Goal: Task Accomplishment & Management: Use online tool/utility

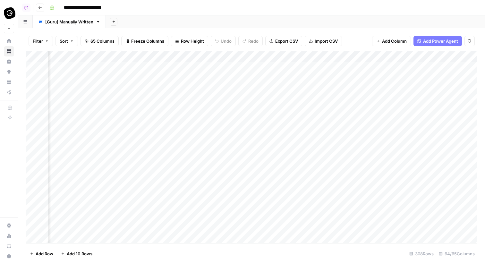
scroll to position [0, 1157]
click at [174, 66] on div "Add Column" at bounding box center [251, 147] width 451 height 192
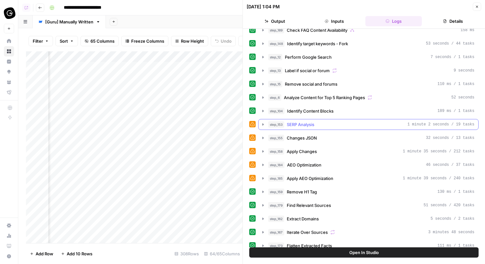
scroll to position [2, 0]
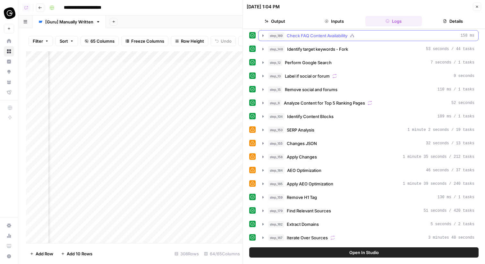
click at [344, 35] on span "Check FAQ Content Availability" at bounding box center [317, 35] width 61 height 6
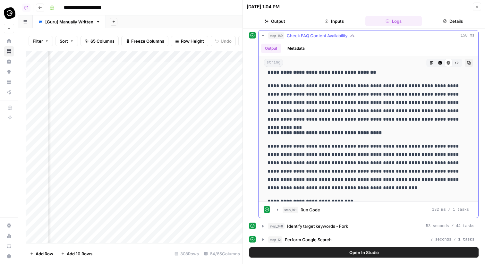
scroll to position [1610, 0]
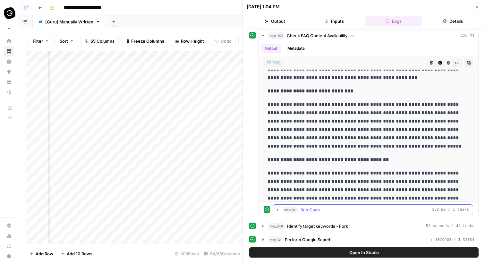
click at [334, 208] on div "step_191 Run Code 132 ms / 1 tasks" at bounding box center [376, 210] width 186 height 6
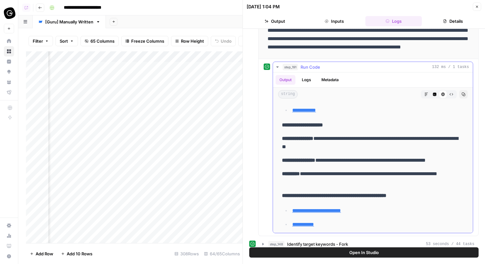
scroll to position [1195, 0]
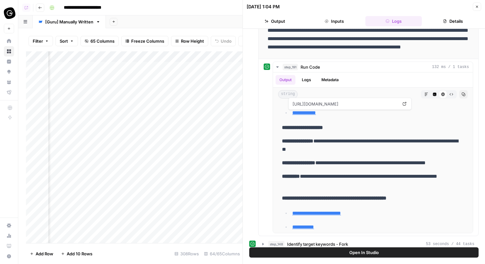
click at [476, 9] on button "Close" at bounding box center [477, 7] width 8 height 8
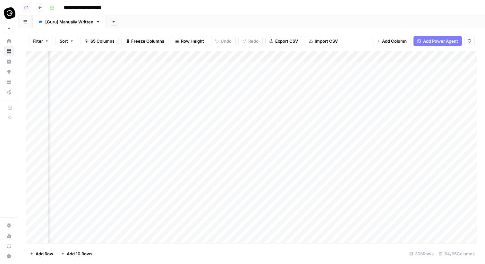
scroll to position [0, 1123]
click at [187, 56] on div "Add Column" at bounding box center [251, 147] width 451 height 192
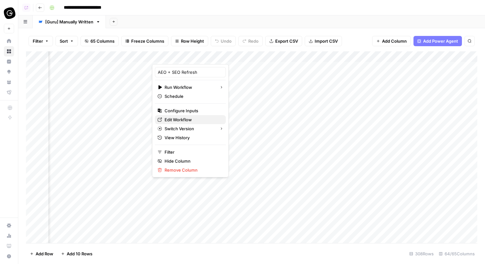
click at [192, 120] on span "Edit Workflow" at bounding box center [193, 119] width 56 height 6
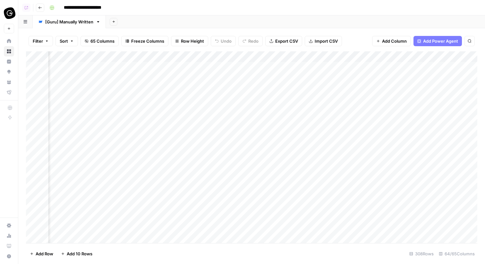
click at [189, 55] on div "Add Column" at bounding box center [251, 147] width 451 height 192
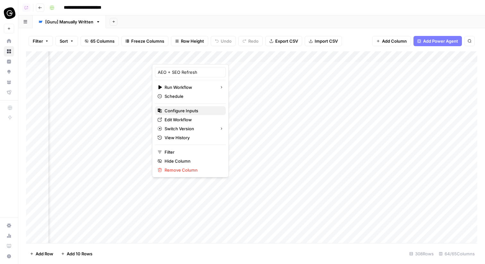
click at [179, 109] on span "Configure Inputs" at bounding box center [193, 110] width 56 height 6
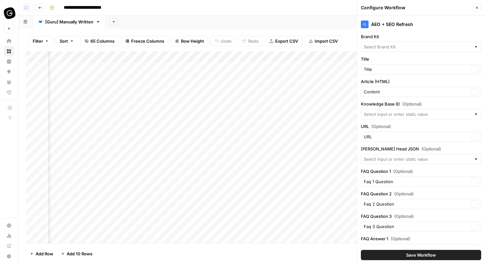
type input "Guru"
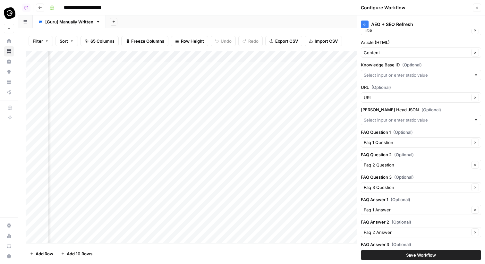
scroll to position [68, 0]
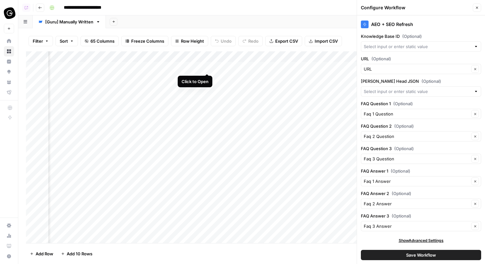
click at [205, 66] on div "Add Column" at bounding box center [251, 147] width 451 height 192
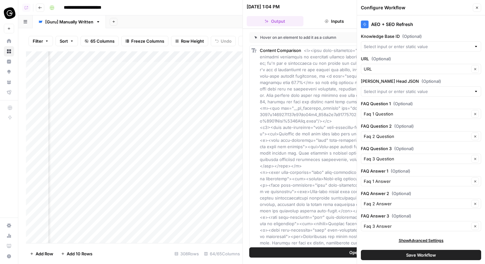
click at [479, 7] on button "Close" at bounding box center [477, 8] width 8 height 8
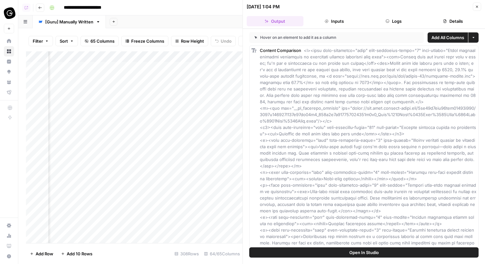
click at [404, 17] on button "Logs" at bounding box center [393, 21] width 57 height 10
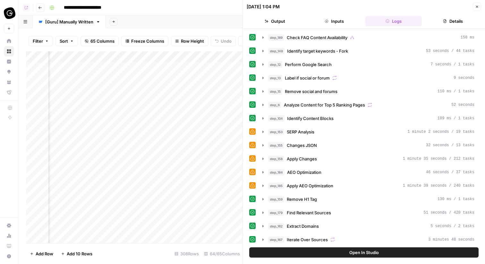
click at [342, 19] on button "Inputs" at bounding box center [334, 21] width 57 height 10
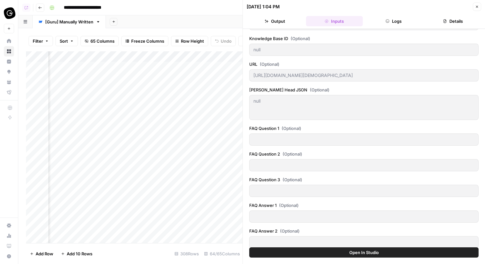
scroll to position [72, 0]
click at [359, 138] on div "10/01/25 at 1:04 PM Close Output Inputs Logs Details Brand Kit Guru Title 10 Be…" at bounding box center [363, 132] width 242 height 264
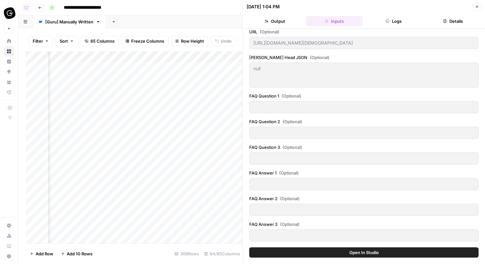
click at [184, 55] on div "Add Column" at bounding box center [134, 147] width 216 height 192
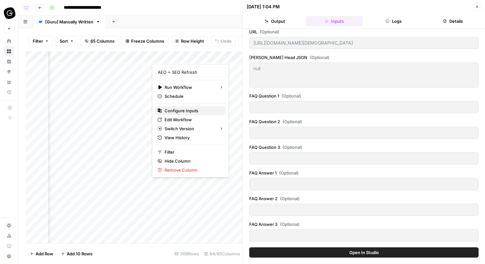
click at [185, 109] on span "Configure Inputs" at bounding box center [193, 110] width 56 height 6
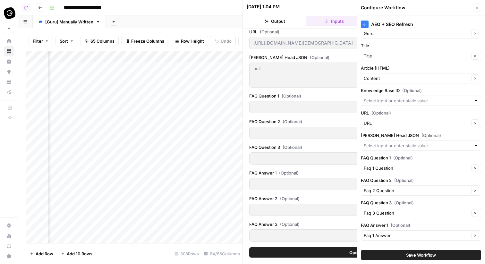
scroll to position [0, 0]
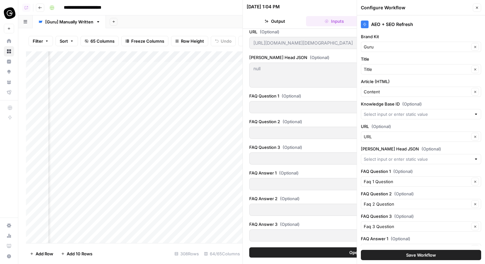
click at [399, 251] on button "Save Workflow" at bounding box center [421, 255] width 120 height 10
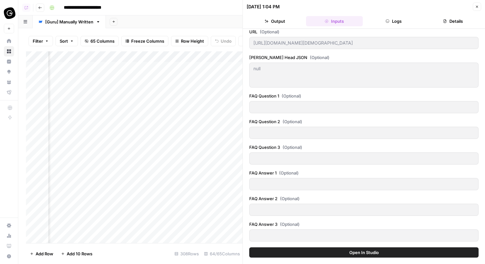
scroll to position [0, 1055]
click at [99, 41] on span "65 Columns" at bounding box center [102, 41] width 24 height 6
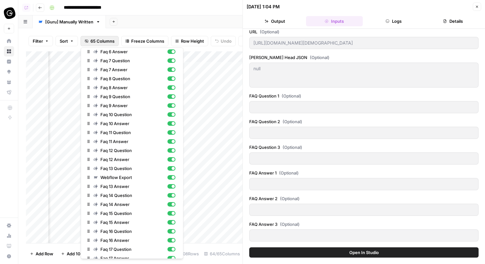
scroll to position [394, 0]
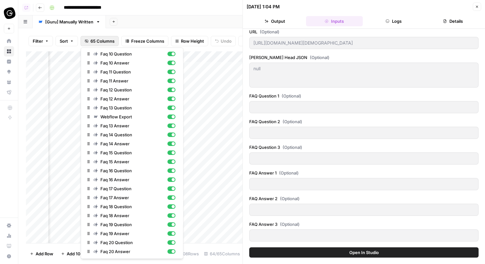
click at [181, 26] on div "Add Sheet" at bounding box center [295, 21] width 379 height 13
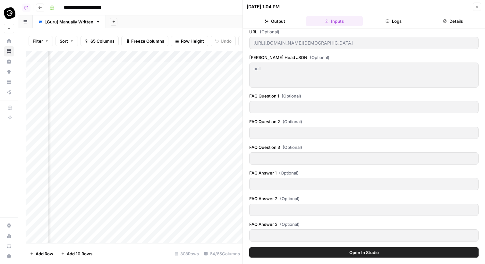
scroll to position [0, 1192]
click at [146, 68] on div "Add Column" at bounding box center [134, 147] width 216 height 192
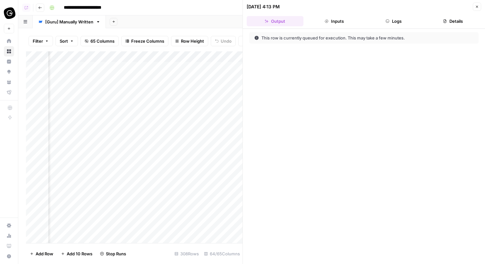
click at [352, 18] on button "Inputs" at bounding box center [334, 21] width 57 height 10
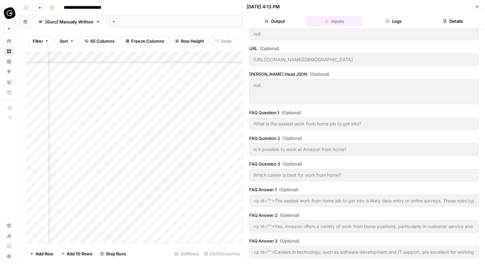
scroll to position [0, 1192]
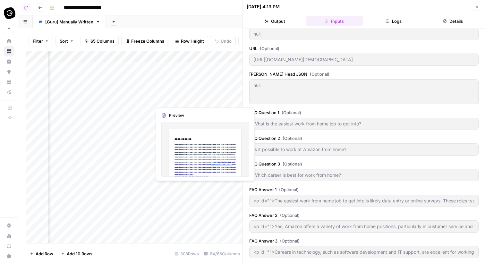
click at [140, 98] on div "Add Column" at bounding box center [134, 147] width 216 height 192
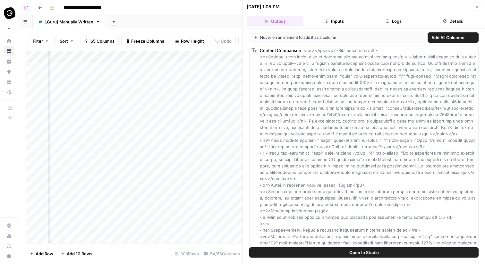
click at [343, 21] on button "Inputs" at bounding box center [334, 21] width 57 height 10
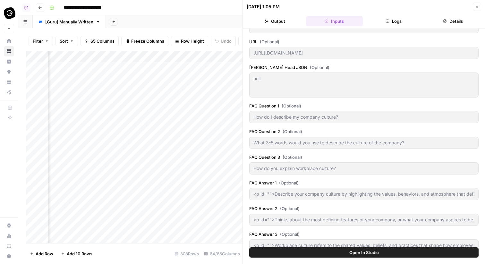
scroll to position [95, 0]
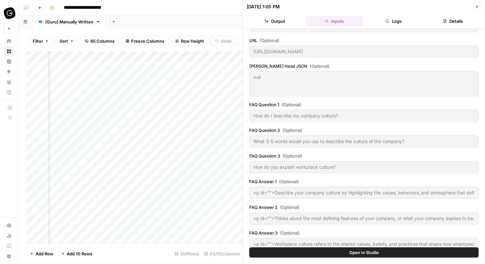
click at [377, 22] on button "Logs" at bounding box center [393, 21] width 57 height 10
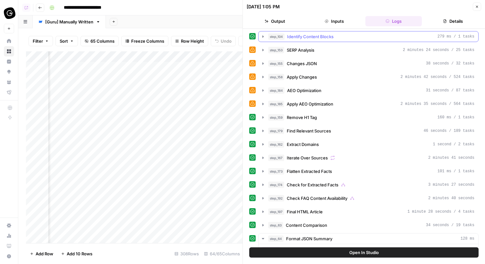
scroll to position [0, 0]
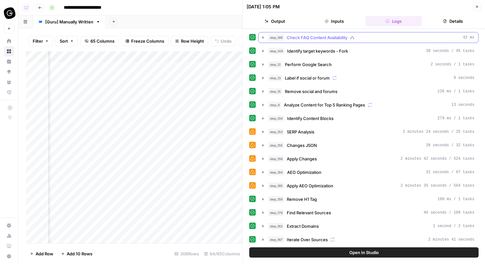
click at [342, 41] on button "step_189 Check FAQ Content Availability 42 ms" at bounding box center [369, 37] width 220 height 10
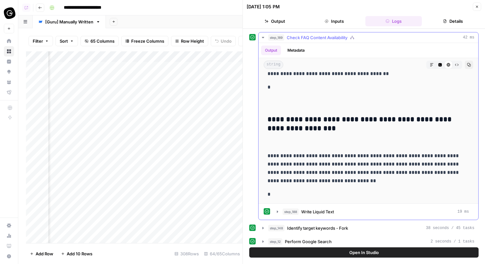
scroll to position [4893, 0]
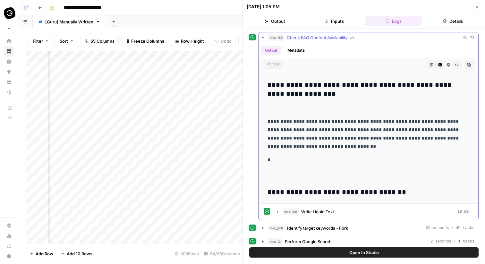
click at [335, 37] on span "Check FAQ Content Availability" at bounding box center [317, 37] width 61 height 6
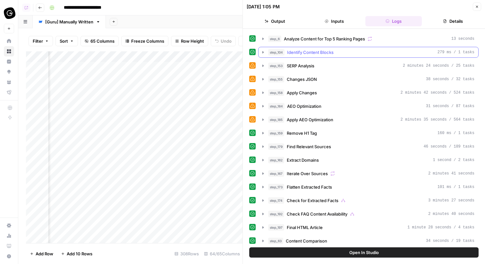
scroll to position [67, 0]
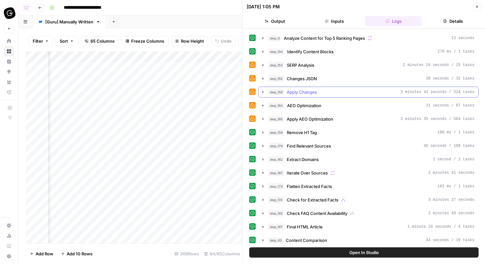
click at [314, 95] on span "Apply Changes" at bounding box center [302, 92] width 30 height 6
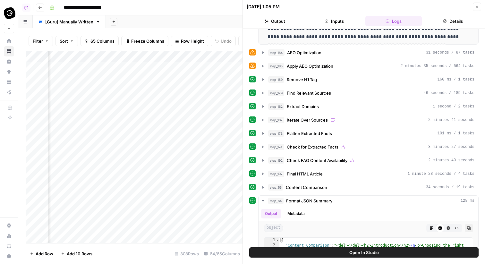
scroll to position [303, 0]
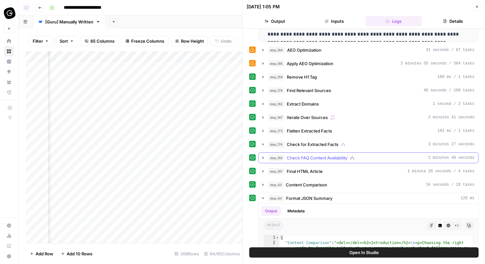
click at [326, 160] on span "Check FAQ Content Availability" at bounding box center [317, 158] width 61 height 6
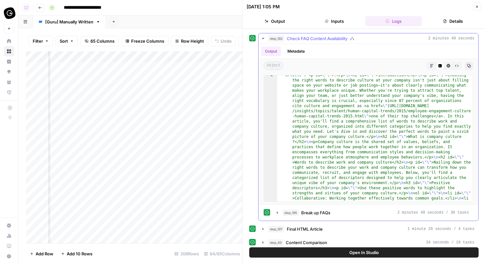
scroll to position [17, 0]
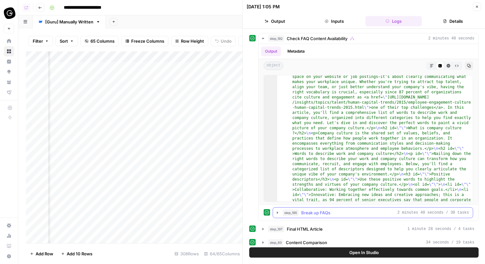
click at [311, 209] on button "step_195 Break up FAQs 2 minutes 40 seconds / 30 tasks" at bounding box center [373, 213] width 200 height 10
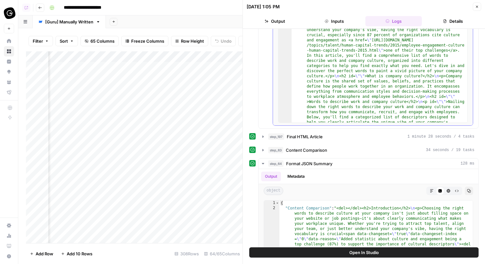
scroll to position [683, 0]
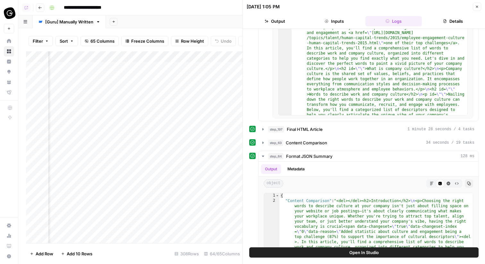
click at [114, 54] on div "Add Column" at bounding box center [134, 147] width 216 height 192
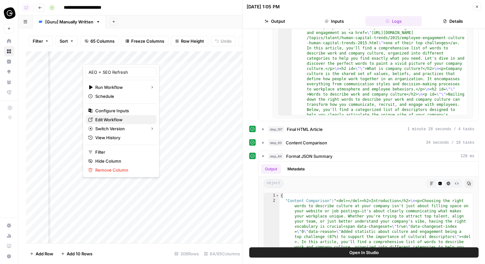
click at [117, 118] on span "Edit Workflow" at bounding box center [123, 119] width 56 height 6
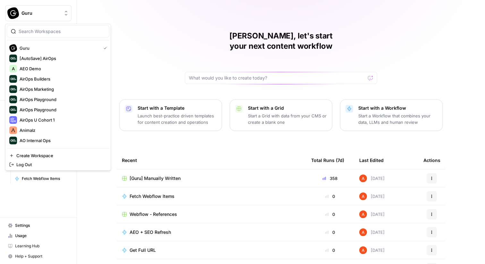
click at [37, 15] on span "Guru" at bounding box center [40, 13] width 39 height 6
click at [132, 19] on div "Abdullahi, let's start your next content workflow Start with a Template Launch …" at bounding box center [281, 152] width 408 height 305
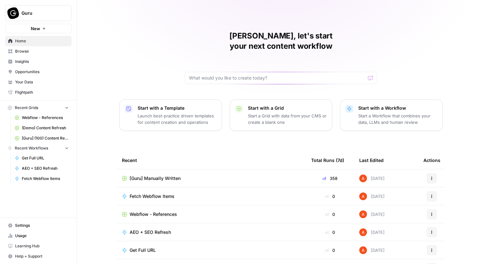
click at [169, 175] on span "[Guru] Manually Written" at bounding box center [155, 178] width 51 height 6
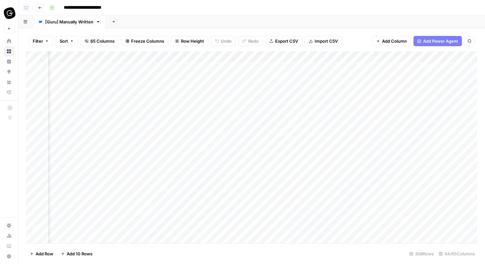
scroll to position [0, 1080]
click at [247, 88] on div "Add Column" at bounding box center [251, 147] width 451 height 192
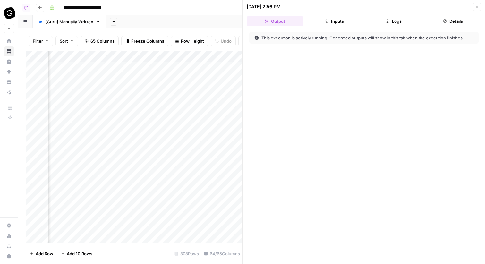
click at [411, 21] on button "Logs" at bounding box center [393, 21] width 57 height 10
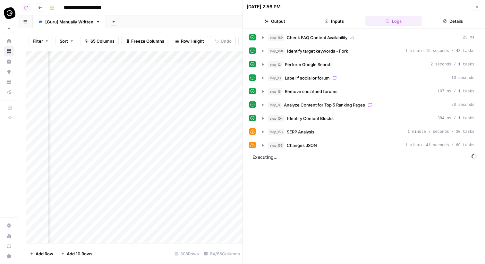
scroll to position [0, 1183]
click at [156, 88] on div "Add Column" at bounding box center [134, 147] width 216 height 192
click at [148, 89] on div "Add Column" at bounding box center [134, 147] width 216 height 192
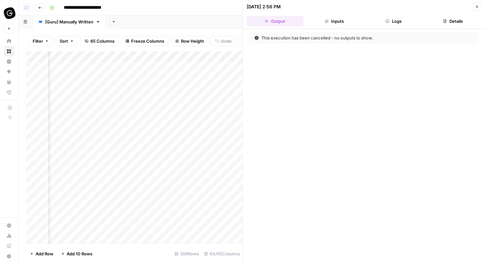
scroll to position [0, 1164]
click at [165, 107] on div "Add Column" at bounding box center [134, 147] width 216 height 192
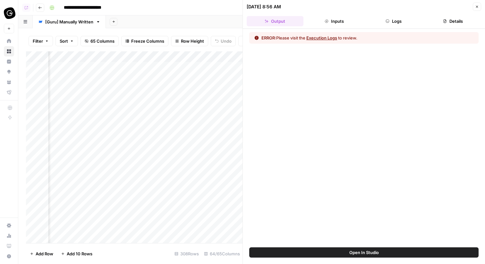
click at [398, 25] on button "Logs" at bounding box center [393, 21] width 57 height 10
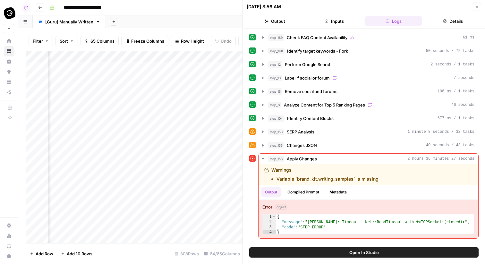
click at [387, 254] on button "Open In Studio" at bounding box center [363, 252] width 229 height 10
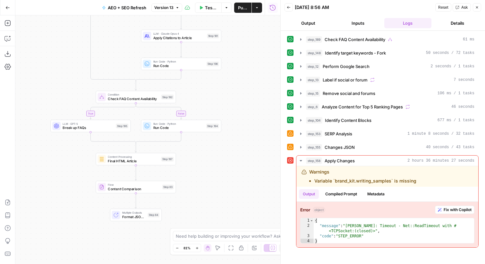
scroll to position [32, 0]
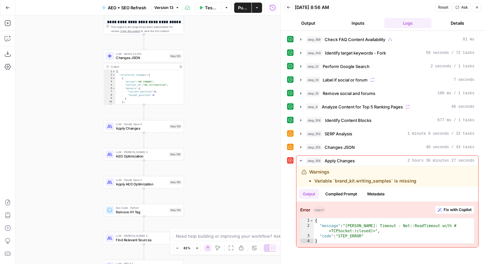
click at [175, 134] on div "true false true false true false true false true false Workflow Input Settings …" at bounding box center [147, 139] width 265 height 249
click at [175, 126] on div "Step 158" at bounding box center [175, 126] width 13 height 5
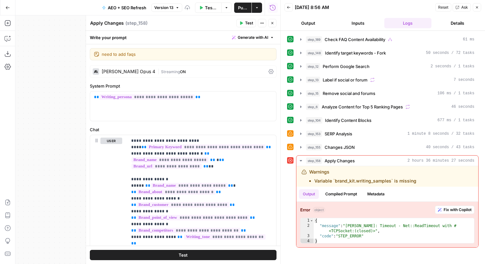
click at [175, 8] on icon "button" at bounding box center [177, 8] width 4 height 4
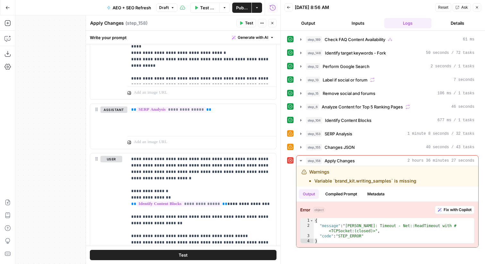
scroll to position [0, 0]
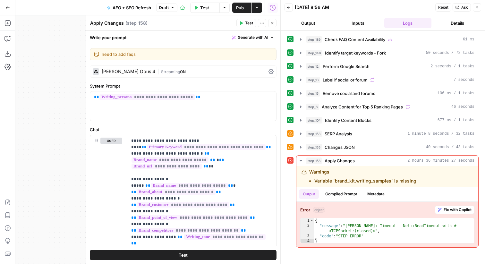
click at [202, 72] on div "| Streaming ON" at bounding box center [212, 72] width 108 height 6
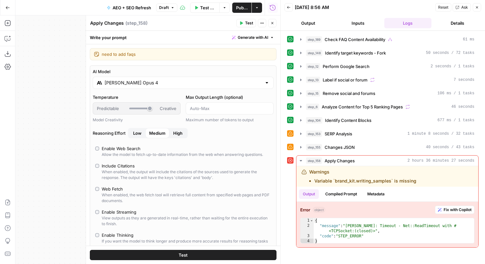
click at [197, 81] on input "Claude Opus 4" at bounding box center [183, 83] width 157 height 6
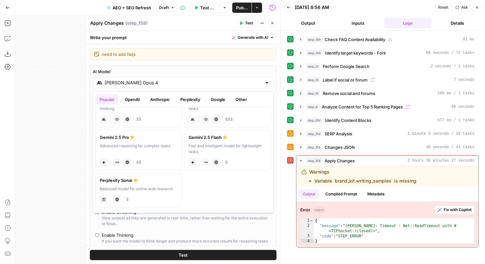
click at [163, 100] on button "Anthropic" at bounding box center [160, 99] width 28 height 10
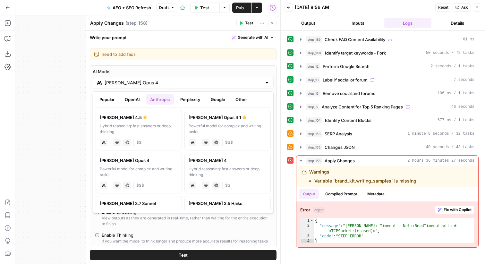
click at [165, 141] on div "anthropic Vision Capabilities Live Web Research $$" at bounding box center [139, 141] width 78 height 9
type input "Claude Sonnet 4.5"
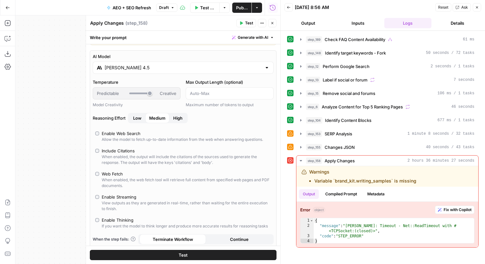
scroll to position [19, 0]
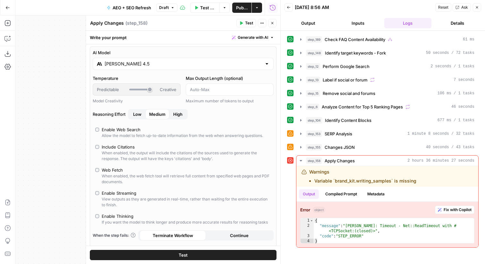
click at [128, 218] on div "Enable Thinking" at bounding box center [118, 216] width 32 height 6
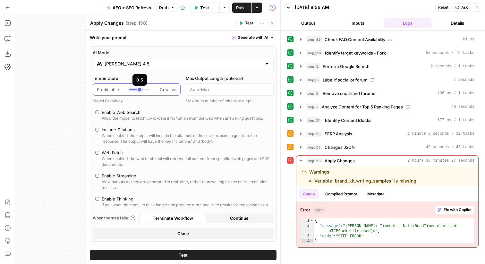
type input "***"
drag, startPoint x: 129, startPoint y: 89, endPoint x: 142, endPoint y: 89, distance: 12.5
click at [142, 89] on div at bounding box center [139, 90] width 21 height 2
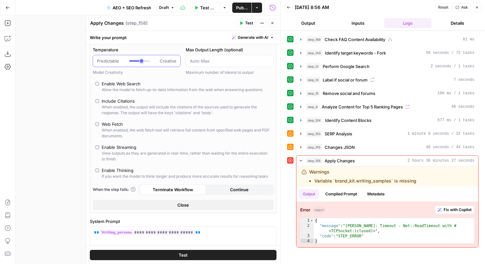
scroll to position [59, 0]
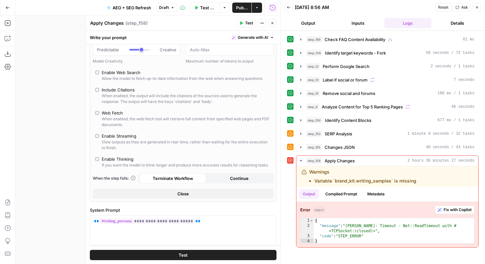
click at [222, 193] on button "Close" at bounding box center [183, 194] width 181 height 10
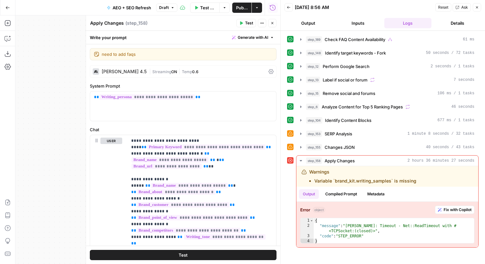
click at [237, 255] on button "Test" at bounding box center [183, 255] width 187 height 10
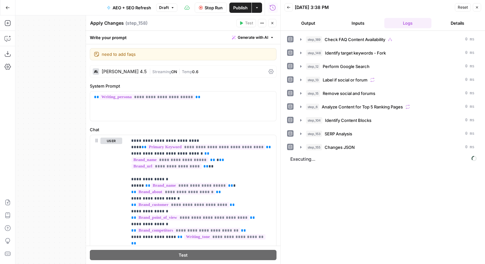
click at [274, 21] on button "Close" at bounding box center [272, 23] width 8 height 8
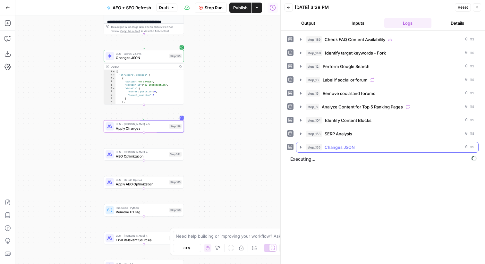
click at [358, 152] on button "step_155 Changes JSON 0 ms" at bounding box center [387, 147] width 182 height 10
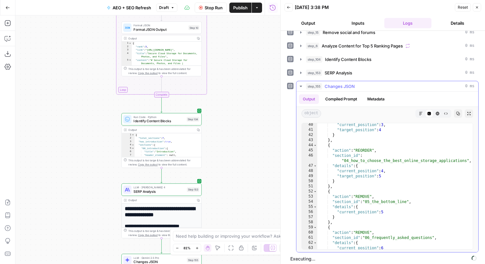
scroll to position [266, 0]
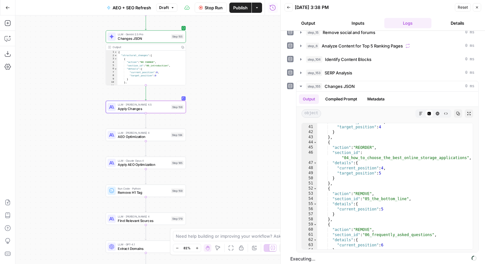
click at [143, 9] on span "AEO + SEO Refresh" at bounding box center [132, 7] width 38 height 6
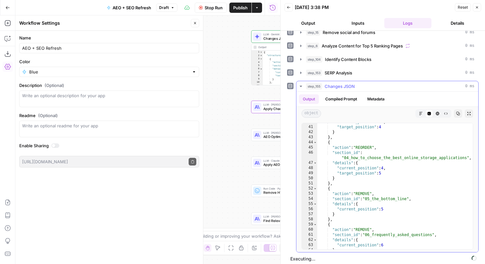
click at [356, 89] on div "step_155 Changes JSON 0 ms" at bounding box center [390, 86] width 168 height 6
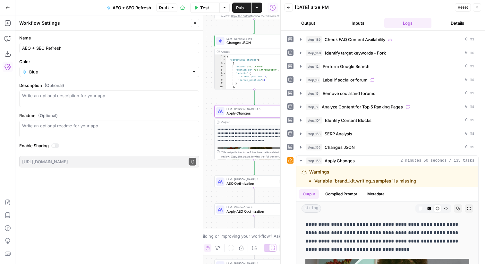
click at [226, 114] on div "LLM · Claude Sonnet 4.5 Apply Changes Step 158 Copy step Delete step Edit Note …" at bounding box center [254, 111] width 76 height 9
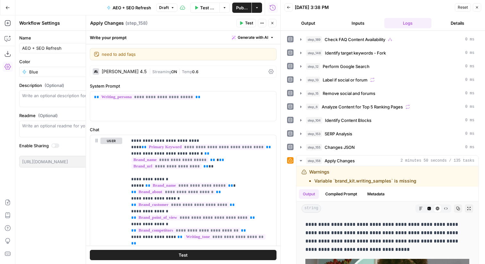
click at [169, 74] on div "Claude Sonnet 4.5 | Streaming ON | Temp 0.6" at bounding box center [183, 71] width 187 height 12
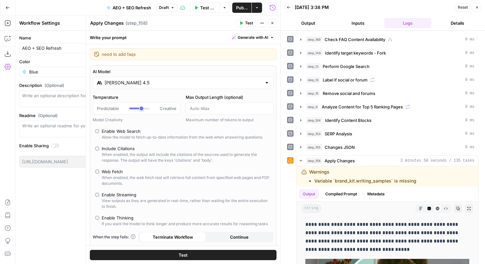
click at [157, 85] on input "Claude Sonnet 4.5" at bounding box center [183, 83] width 157 height 6
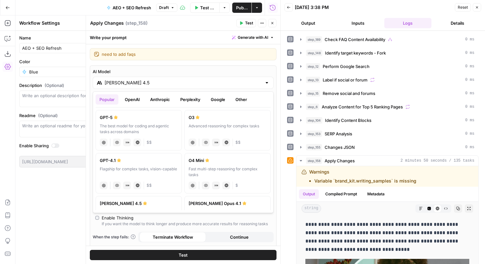
click at [166, 101] on button "Anthropic" at bounding box center [160, 99] width 28 height 10
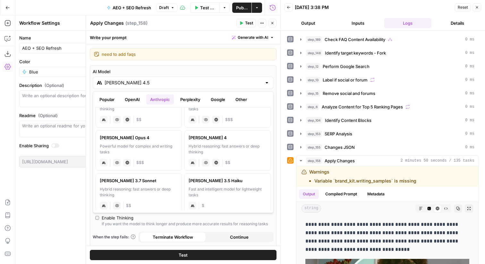
scroll to position [8, 0]
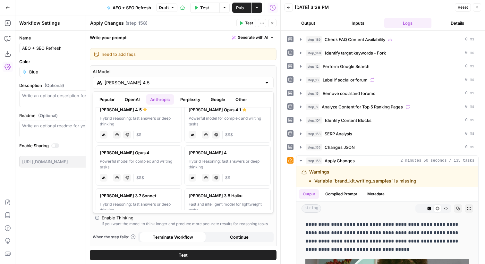
click at [175, 162] on div "Powerful model for complex and writing tasks" at bounding box center [139, 164] width 78 height 12
type input "Claude Opus 4"
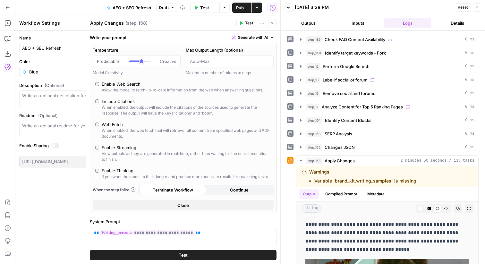
scroll to position [59, 0]
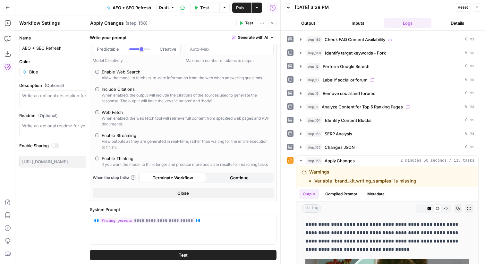
click at [190, 166] on div "If you want the model to think longer and produce more accurate results for rea…" at bounding box center [185, 165] width 166 height 6
type input "*"
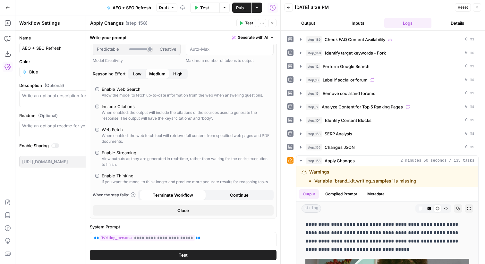
click at [180, 211] on span "Close" at bounding box center [183, 210] width 12 height 6
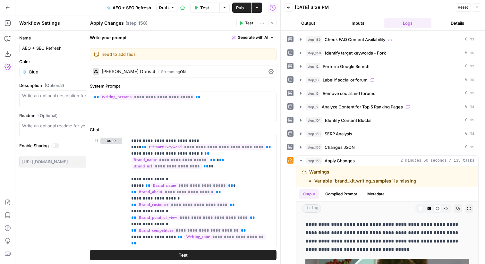
click at [182, 72] on div "| Streaming ON" at bounding box center [212, 72] width 108 height 6
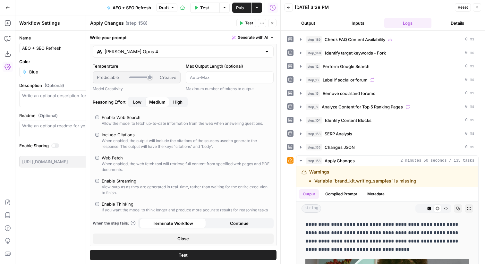
scroll to position [43, 0]
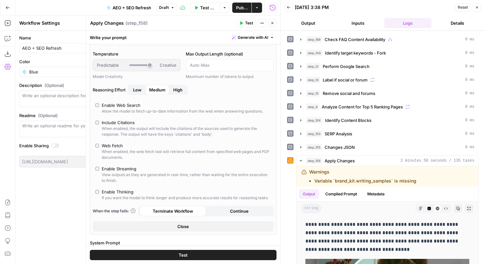
click at [190, 229] on button "Close" at bounding box center [183, 226] width 181 height 10
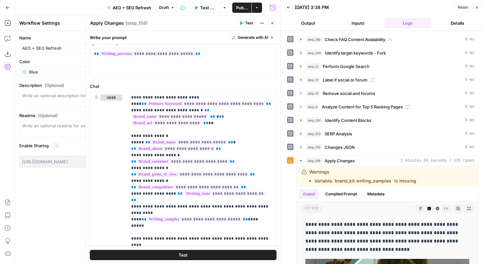
scroll to position [0, 0]
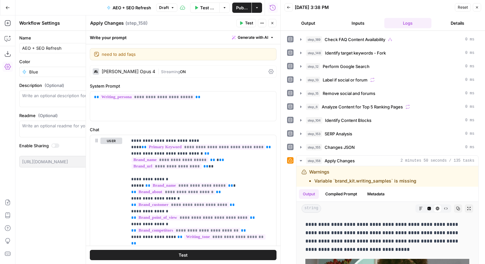
click at [245, 24] on div "Publish P" at bounding box center [241, 21] width 20 height 6
click at [245, 23] on span "Test" at bounding box center [249, 23] width 8 height 6
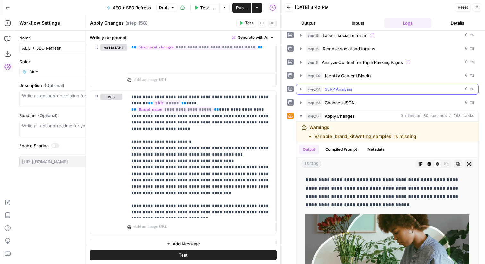
scroll to position [87, 0]
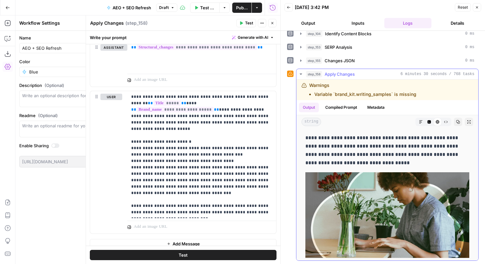
click at [338, 108] on button "Compiled Prompt" at bounding box center [340, 108] width 39 height 10
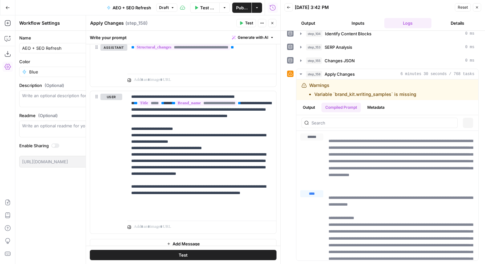
scroll to position [0, 0]
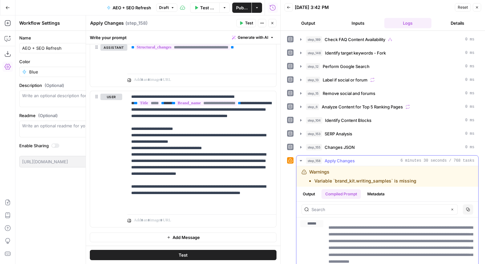
click at [370, 191] on button "Metadata" at bounding box center [375, 194] width 25 height 10
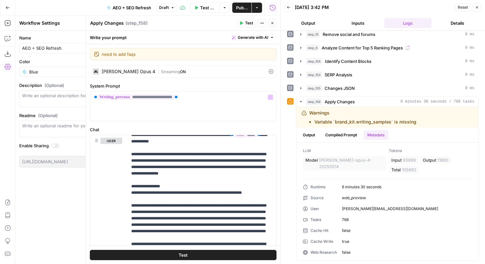
click at [212, 67] on div "Claude Opus 4 | Streaming ON" at bounding box center [183, 71] width 187 height 12
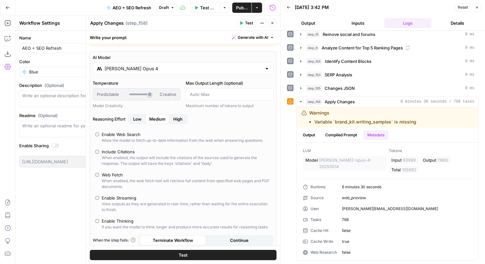
scroll to position [15, 0]
click at [135, 218] on div "Enable Thinking" at bounding box center [185, 220] width 166 height 6
type input "***"
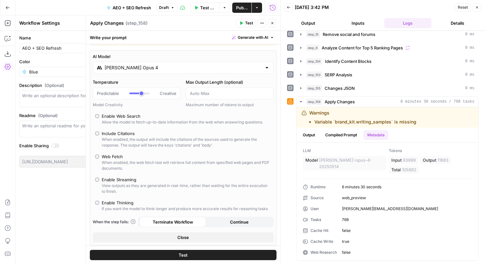
click at [171, 237] on button "Close" at bounding box center [183, 237] width 181 height 10
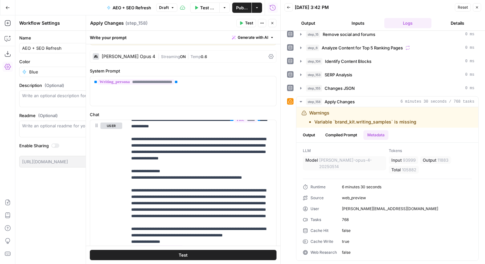
click at [218, 256] on button "Test" at bounding box center [183, 255] width 187 height 10
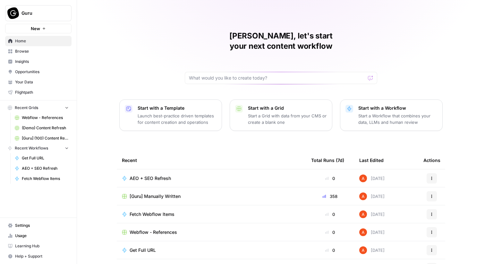
click at [55, 18] on button "Guru" at bounding box center [38, 13] width 66 height 16
type input "small"
click at [55, 47] on span "Smallpdf" at bounding box center [62, 48] width 85 height 6
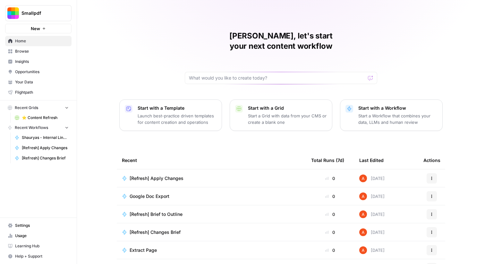
click at [48, 51] on span "Browse" at bounding box center [42, 51] width 54 height 6
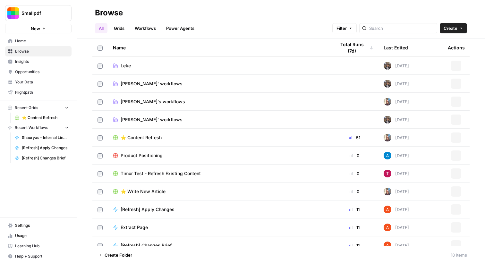
click at [146, 28] on link "Workflows" at bounding box center [145, 28] width 29 height 10
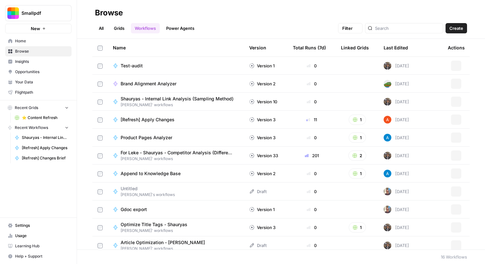
click at [117, 26] on link "Grids" at bounding box center [119, 28] width 18 height 10
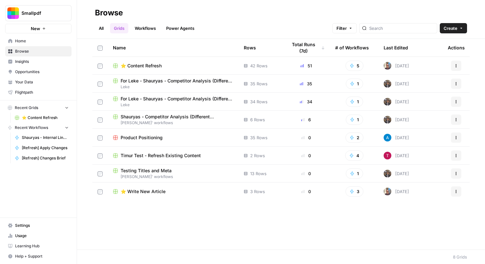
click at [135, 65] on span "⭐️ Content Refresh" at bounding box center [141, 66] width 41 height 6
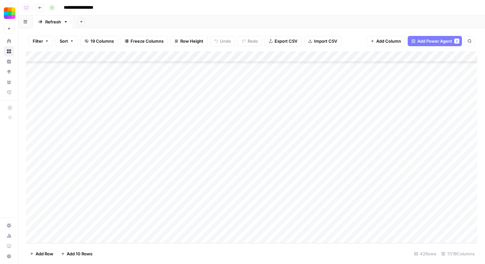
click at [107, 236] on div "Add Column" at bounding box center [251, 147] width 451 height 192
click at [172, 78] on div "Add Column" at bounding box center [251, 147] width 451 height 192
click at [397, 57] on div "Add Column" at bounding box center [251, 147] width 451 height 192
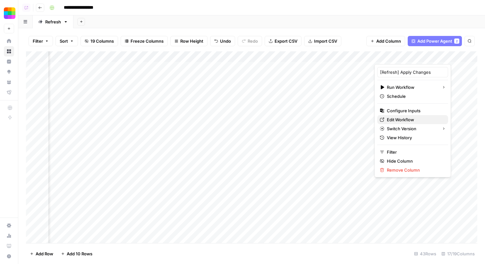
click at [407, 118] on span "Edit Workflow" at bounding box center [415, 119] width 56 height 6
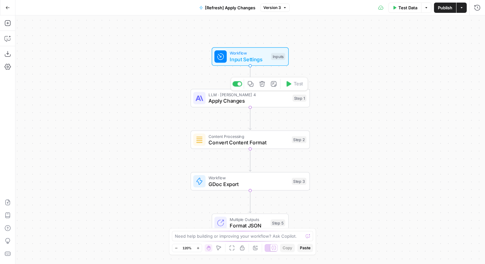
click at [274, 105] on div "LLM · [PERSON_NAME] 4 Apply Changes Step 1 Copy step Delete step Edit Note Test" at bounding box center [250, 98] width 119 height 19
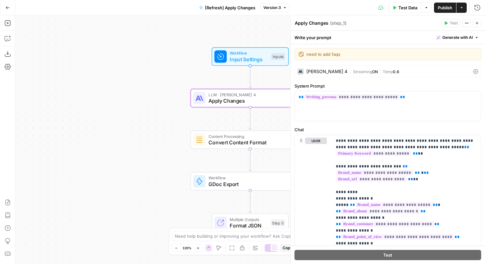
click at [408, 73] on div "| Streaming ON | Temp 0.6" at bounding box center [410, 72] width 121 height 6
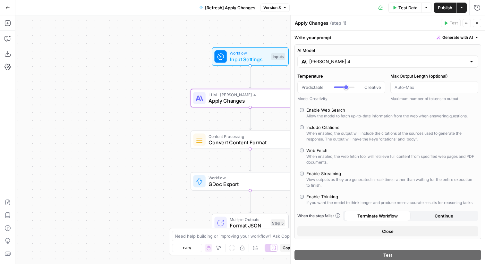
scroll to position [21, 0]
click at [4, 9] on button "Go Back" at bounding box center [8, 8] width 12 height 12
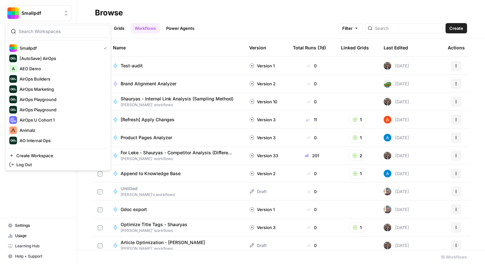
click at [31, 14] on span "Smallpdf" at bounding box center [40, 13] width 39 height 6
type input "builders"
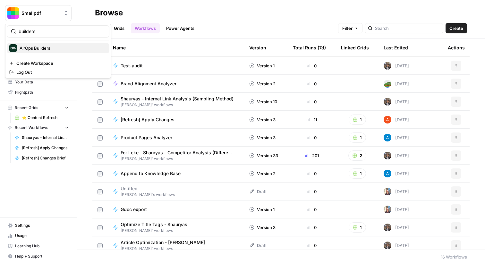
click at [43, 49] on span "AirOps Builders" at bounding box center [62, 48] width 85 height 6
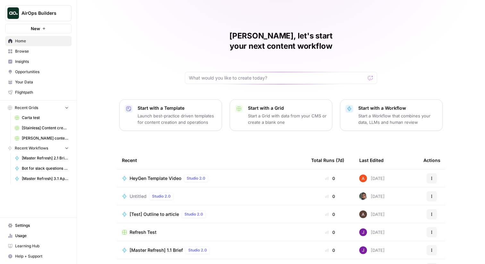
click at [39, 48] on link "Browse" at bounding box center [38, 51] width 66 height 10
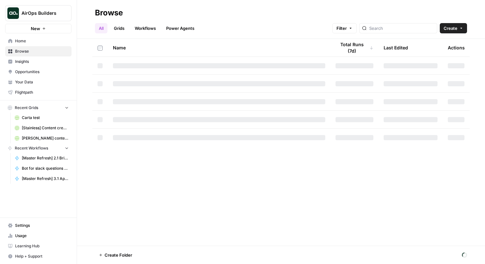
click at [111, 29] on link "Grids" at bounding box center [119, 28] width 18 height 10
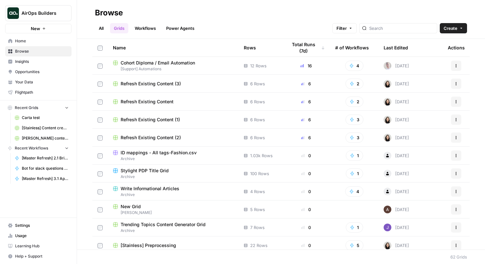
click at [138, 24] on link "Workflows" at bounding box center [145, 28] width 29 height 10
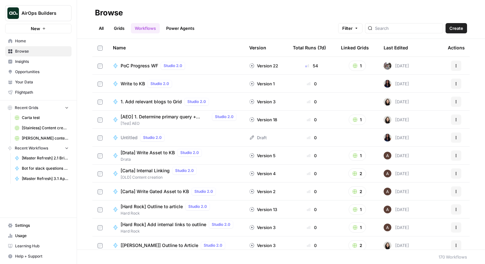
click at [117, 24] on link "Grids" at bounding box center [119, 28] width 18 height 10
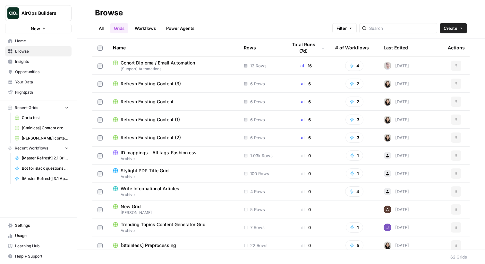
click at [98, 24] on link "All" at bounding box center [101, 28] width 13 height 10
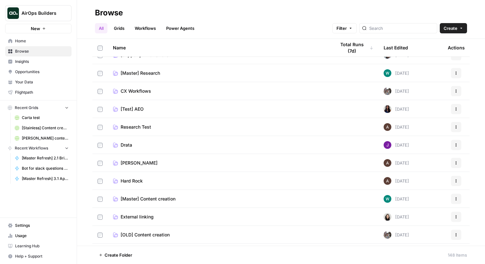
scroll to position [65, 0]
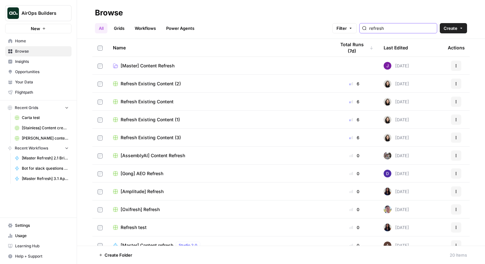
type input "refresh"
click at [165, 63] on span "[Master] Content Refresh" at bounding box center [148, 66] width 54 height 6
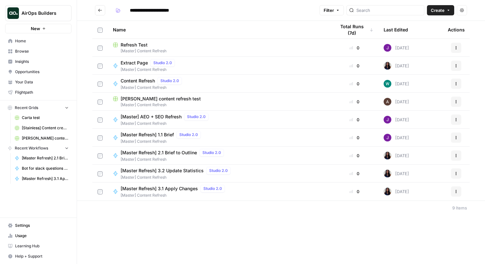
click at [163, 116] on span "[Master] AEO + SEO Refresh" at bounding box center [151, 117] width 61 height 6
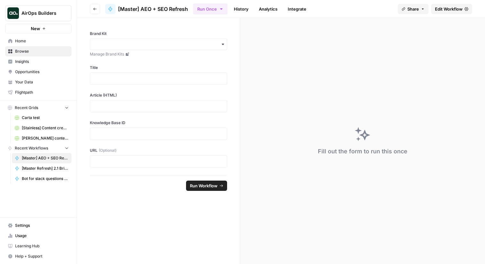
click at [454, 9] on span "Edit Workflow" at bounding box center [449, 9] width 28 height 6
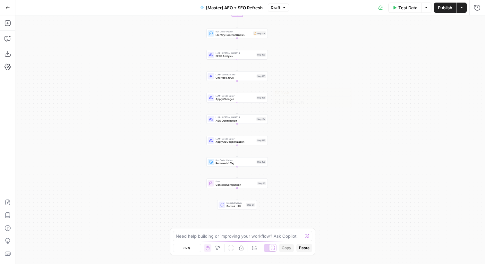
click at [259, 99] on div "Step 158" at bounding box center [262, 98] width 10 height 4
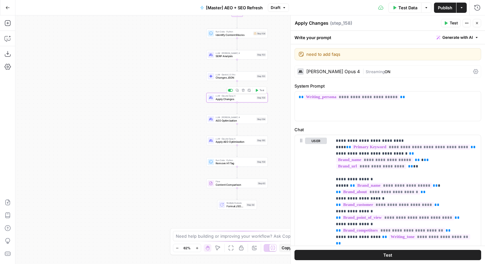
click at [381, 70] on div "| Streaming ON" at bounding box center [416, 72] width 108 height 6
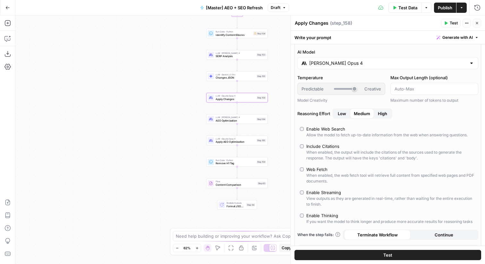
scroll to position [46, 0]
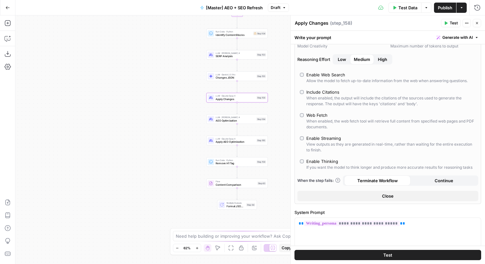
click at [400, 194] on button "Close" at bounding box center [387, 196] width 181 height 10
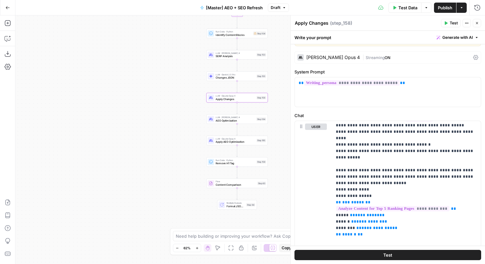
scroll to position [18, 0]
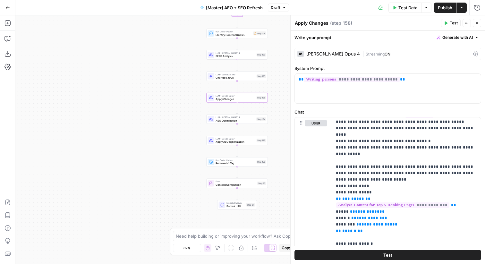
click at [257, 8] on span "[Master] AEO + SEO Refresh" at bounding box center [234, 7] width 57 height 6
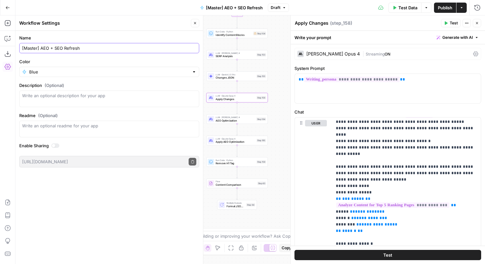
click at [130, 50] on input "[Master] AEO + SEO Refresh" at bounding box center [109, 48] width 174 height 6
click at [194, 24] on icon "button" at bounding box center [195, 23] width 2 height 2
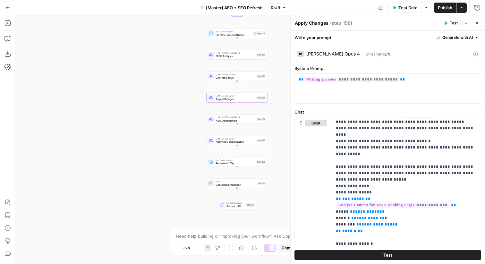
click at [9, 8] on icon "button" at bounding box center [7, 7] width 4 height 4
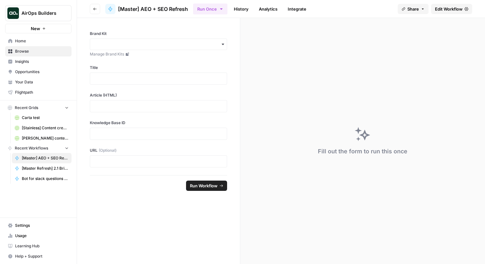
click at [90, 9] on button "Go back" at bounding box center [95, 9] width 10 height 10
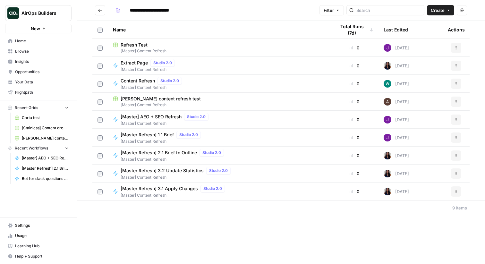
click at [167, 191] on span "[Master Refresh] 3.1 Apply Changes" at bounding box center [159, 188] width 77 height 6
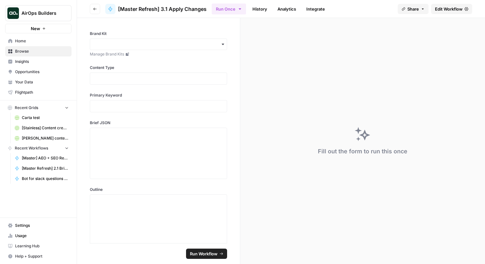
click at [168, 10] on span "[Master Refresh] 3.1 Apply Changes" at bounding box center [162, 9] width 89 height 8
click at [442, 9] on span "Edit Workflow" at bounding box center [449, 9] width 28 height 6
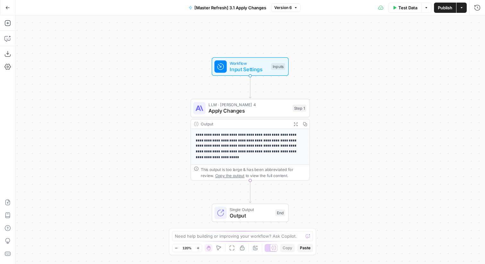
click at [214, 9] on span "[Master Refresh] 3.1 Apply Changes" at bounding box center [230, 7] width 72 height 6
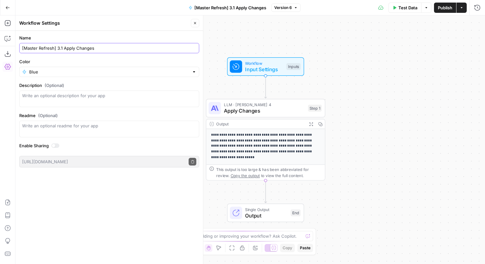
click at [145, 45] on input "[Master Refresh] 3.1 Apply Changes" at bounding box center [109, 48] width 174 height 6
click at [194, 23] on icon "button" at bounding box center [195, 23] width 4 height 4
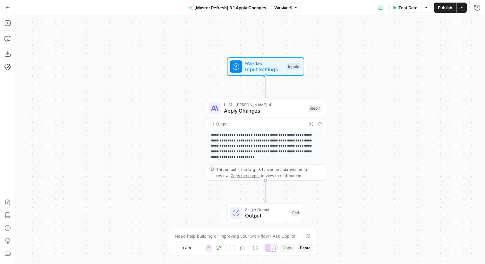
click at [284, 113] on span "Apply Changes" at bounding box center [264, 111] width 81 height 8
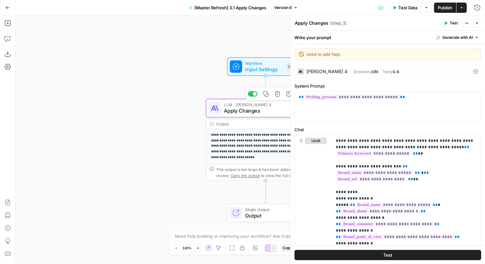
click at [341, 73] on div "Claude Sonnet 4" at bounding box center [326, 71] width 41 height 4
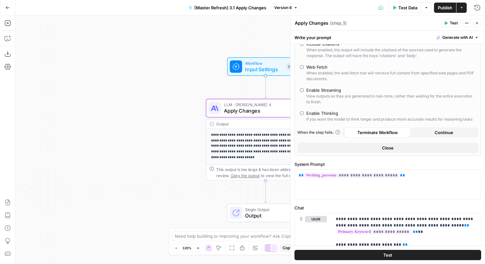
scroll to position [131, 0]
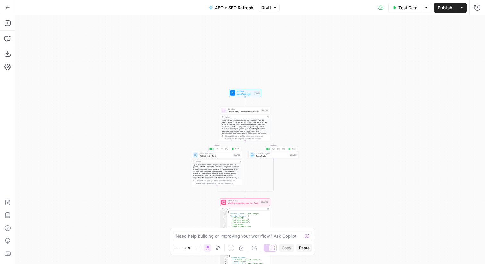
click at [267, 156] on span "Run Code" at bounding box center [272, 156] width 32 height 3
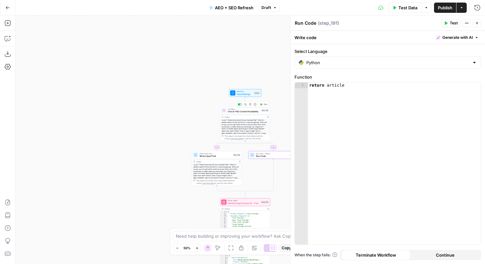
click at [233, 112] on span "Check FAQ Content Availability" at bounding box center [244, 111] width 32 height 3
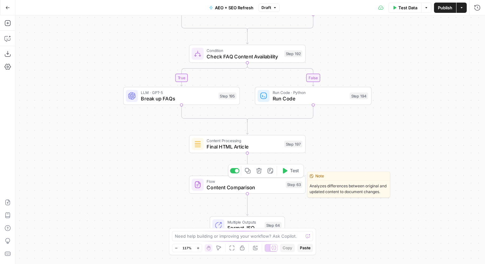
click at [218, 189] on span "Content Comparison" at bounding box center [245, 186] width 76 height 7
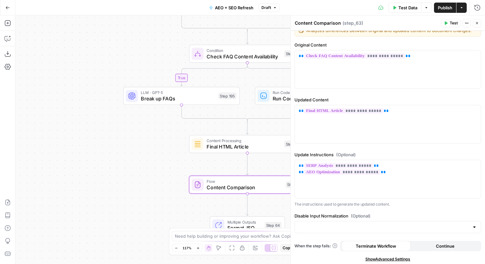
scroll to position [12, 0]
